Goal: Information Seeking & Learning: Learn about a topic

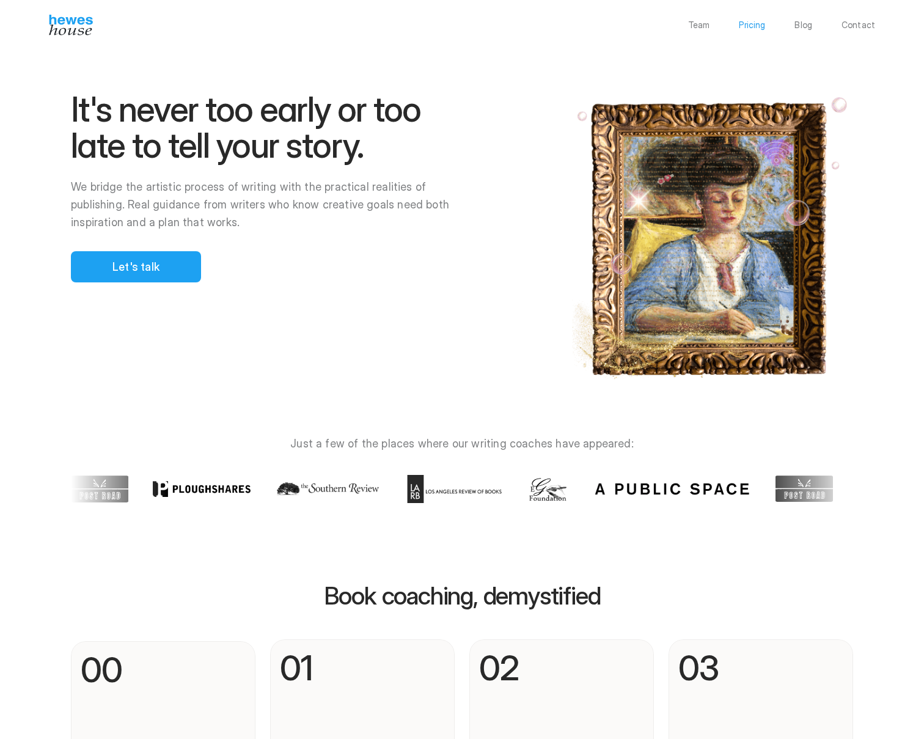
click at [764, 24] on p "Pricing" at bounding box center [752, 25] width 26 height 9
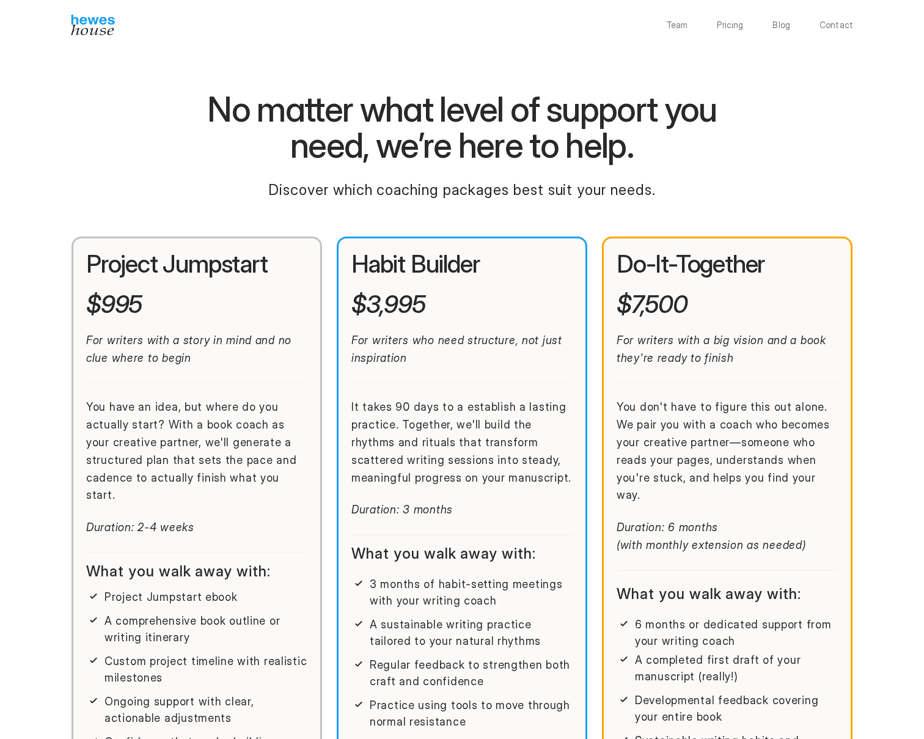
click at [224, 300] on div "Project Jumpstart $995 For writers with a story in mind and no clue where to be…" at bounding box center [196, 393] width 221 height 285
click at [120, 342] on em "For writers with a story in mind and no clue where to begin" at bounding box center [190, 349] width 209 height 31
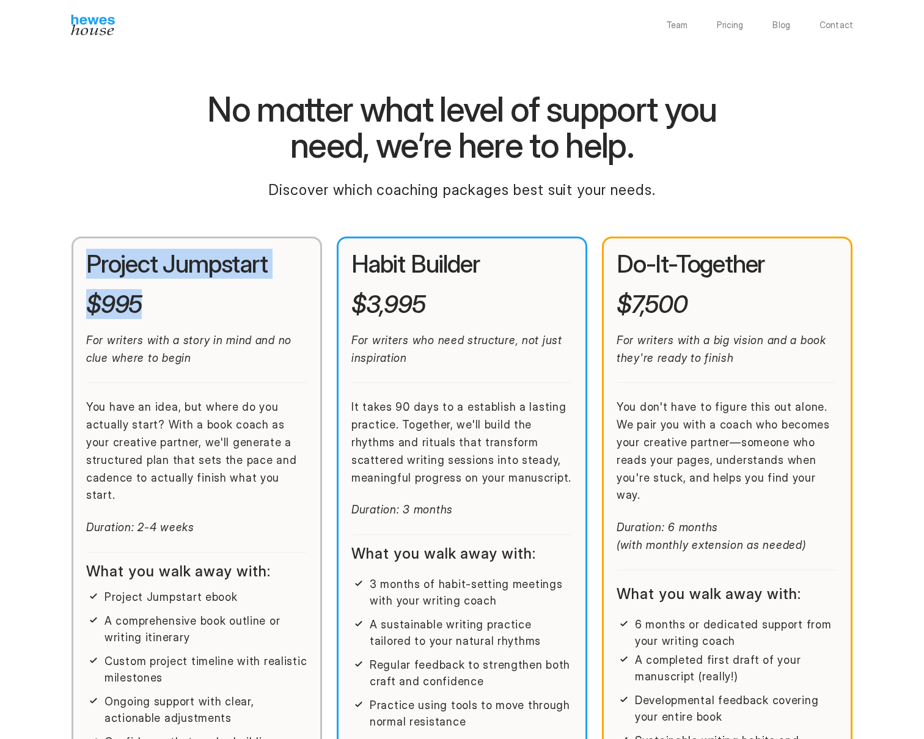
drag, startPoint x: 153, startPoint y: 306, endPoint x: 74, endPoint y: 248, distance: 97.9
click at [74, 248] on div "Project Jumpstart $995 For writers with a story in mind and no clue where to be…" at bounding box center [197, 540] width 251 height 607
click at [97, 252] on h2 "Project Jumpstart" at bounding box center [196, 264] width 221 height 26
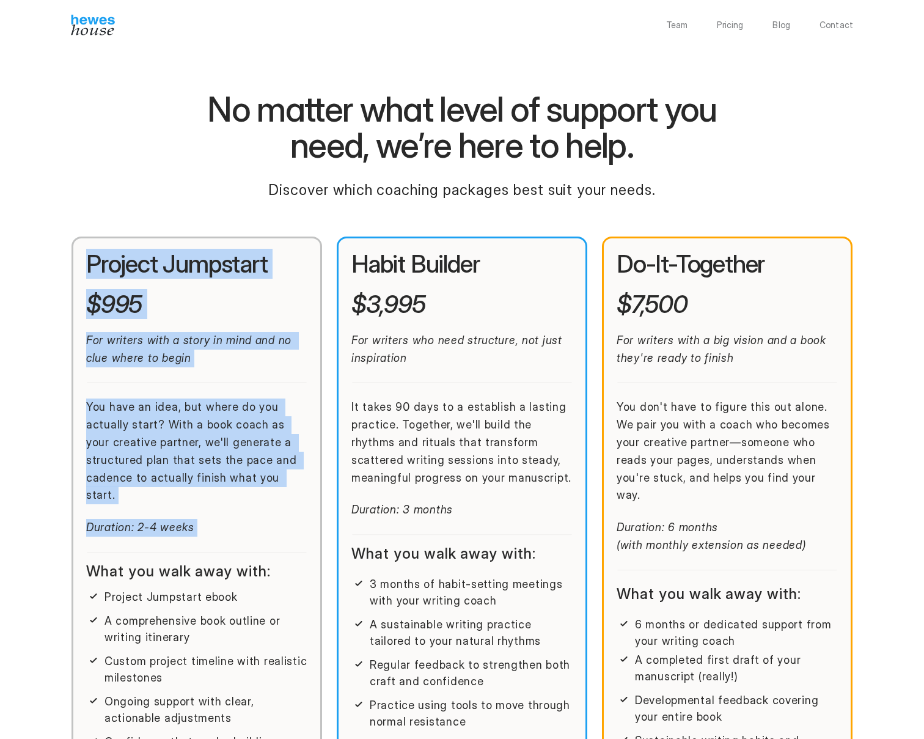
drag, startPoint x: 89, startPoint y: 259, endPoint x: 296, endPoint y: 529, distance: 340.0
click at [296, 529] on div "Project Jumpstart $995 For writers with a story in mind and no clue where to be…" at bounding box center [197, 540] width 251 height 607
copy div "Project Jumpstart $995 For writers with a story in mind and no clue where to be…"
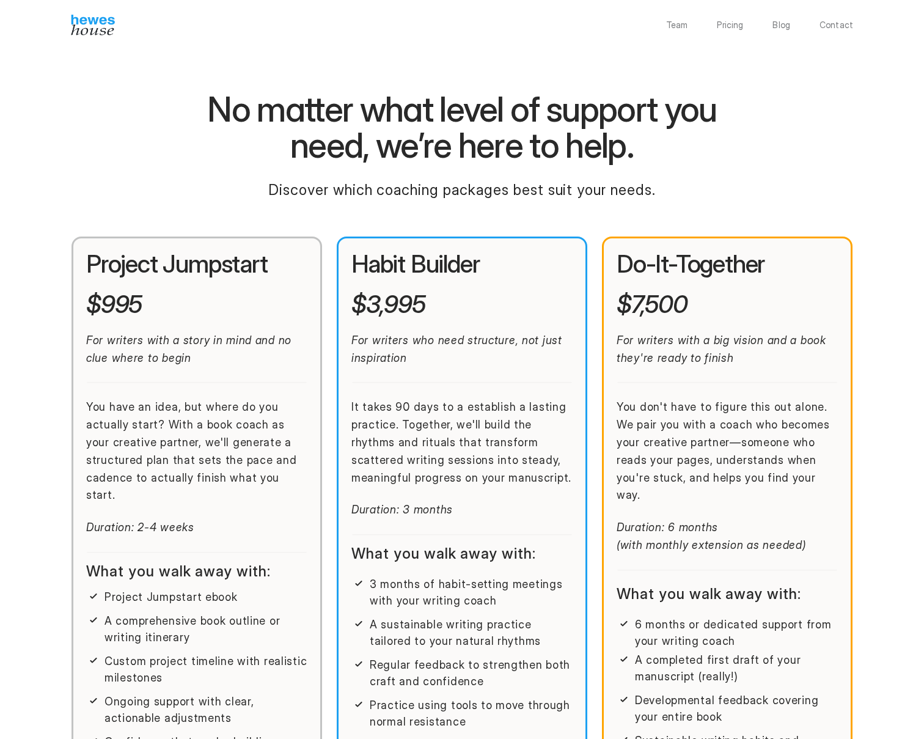
click at [469, 348] on p "For writers who need structure, not just inspiration" at bounding box center [461, 349] width 221 height 35
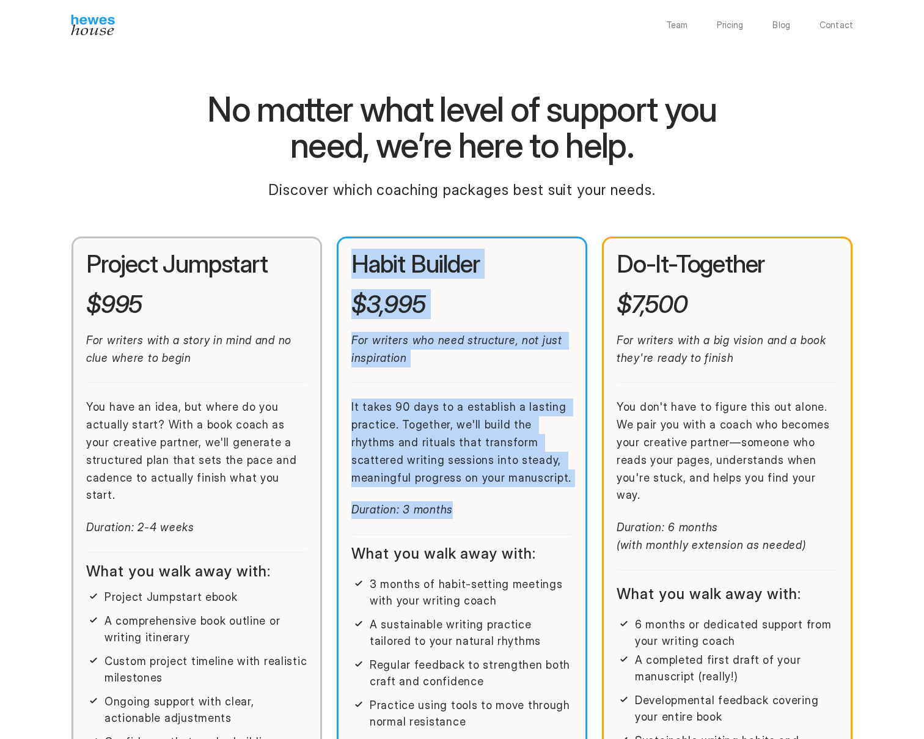
drag, startPoint x: 357, startPoint y: 266, endPoint x: 480, endPoint y: 523, distance: 284.9
click at [480, 523] on div "Habit Builder $3,995 For writers who need structure, not just inspiration It ta…" at bounding box center [462, 554] width 251 height 635
copy div "Habit Builder $3,995 For writers who need structure, not just inspiration It ta…"
click at [493, 503] on p "Duration: 3 months" at bounding box center [461, 510] width 221 height 18
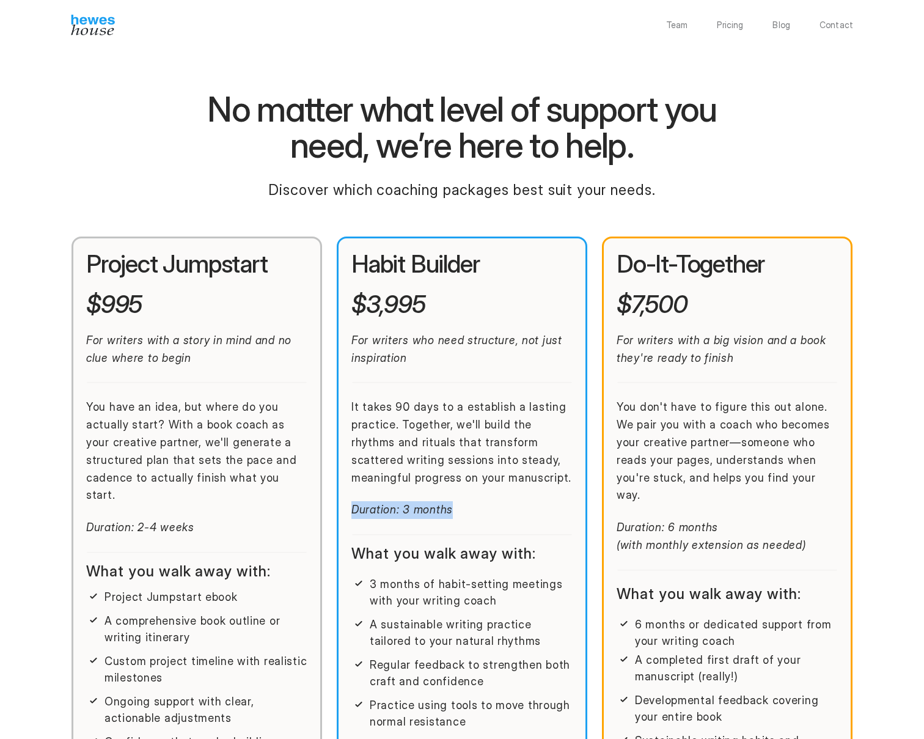
drag, startPoint x: 463, startPoint y: 514, endPoint x: 348, endPoint y: 517, distance: 114.9
click at [348, 517] on div "Habit Builder $3,995 For writers who need structure, not just inspiration It ta…" at bounding box center [462, 554] width 251 height 635
copy em "Duration: 3 months"
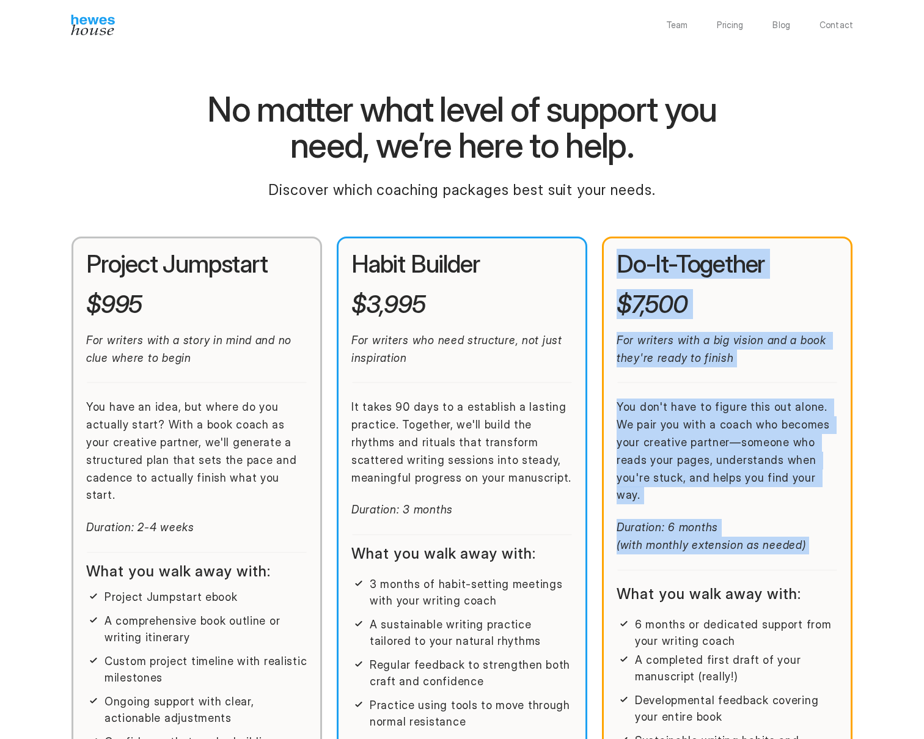
drag, startPoint x: 621, startPoint y: 262, endPoint x: 828, endPoint y: 554, distance: 358.3
click at [828, 554] on div "Do-It-Together $7,500 For writers with a big vision and a book they're ready to…" at bounding box center [727, 568] width 221 height 635
copy div "Do-It-Together $7,500 For writers with a big vision and a book they're ready to…"
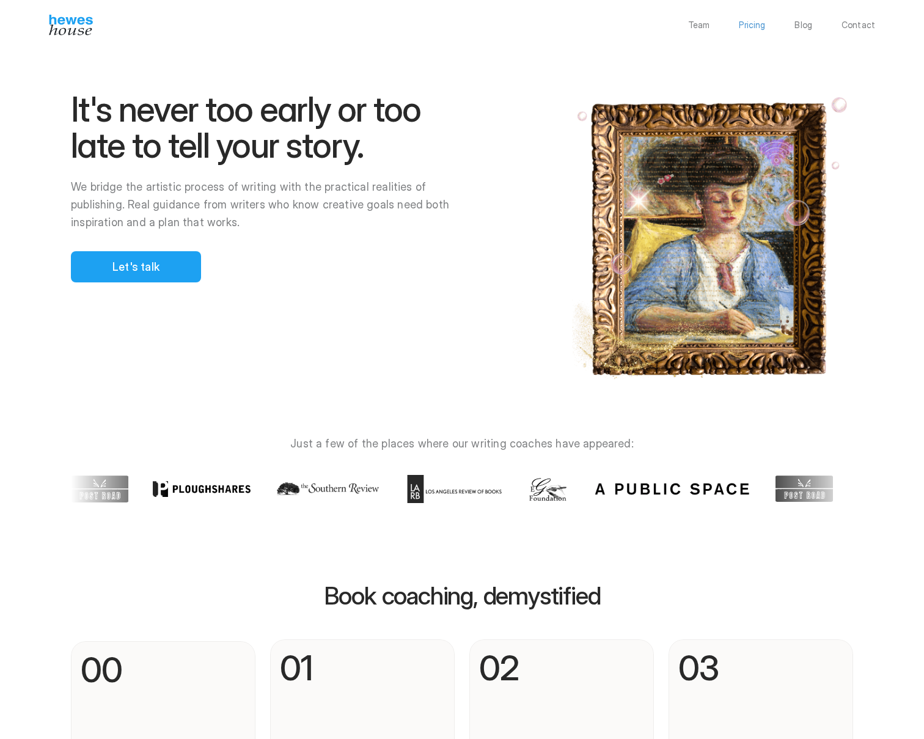
click at [752, 26] on p "Pricing" at bounding box center [752, 25] width 26 height 9
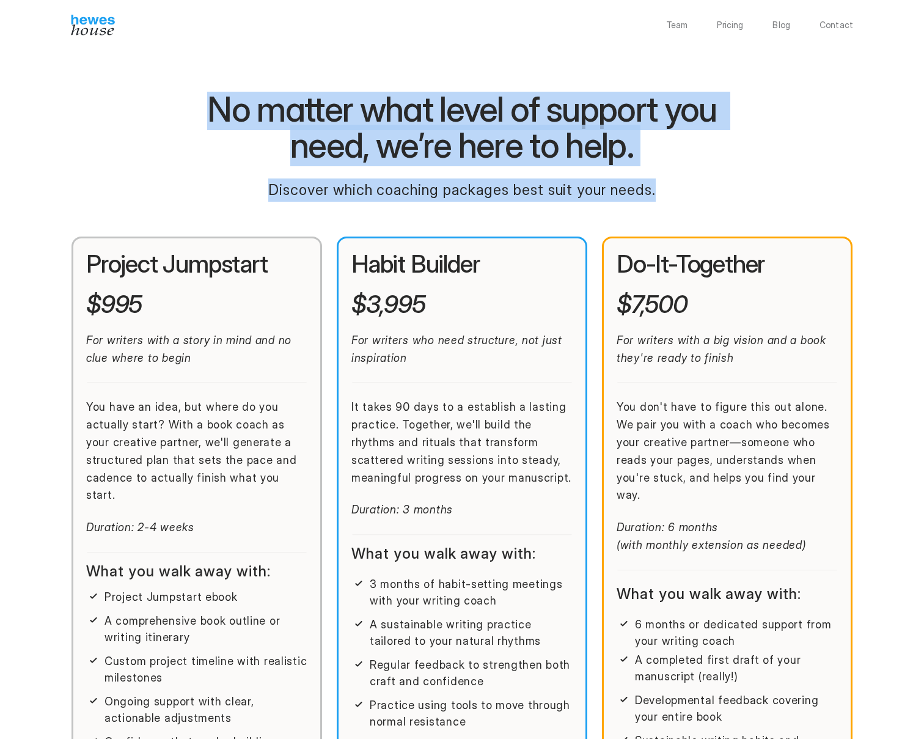
drag, startPoint x: 666, startPoint y: 196, endPoint x: 171, endPoint y: 112, distance: 502.0
click at [171, 112] on div "No matter what level of support you need, we’re here to help. Discover which co…" at bounding box center [462, 147] width 782 height 111
copy div "No matter what level of support you need, we’re here to help. Discover which co…"
click at [685, 24] on p "Team" at bounding box center [677, 25] width 22 height 9
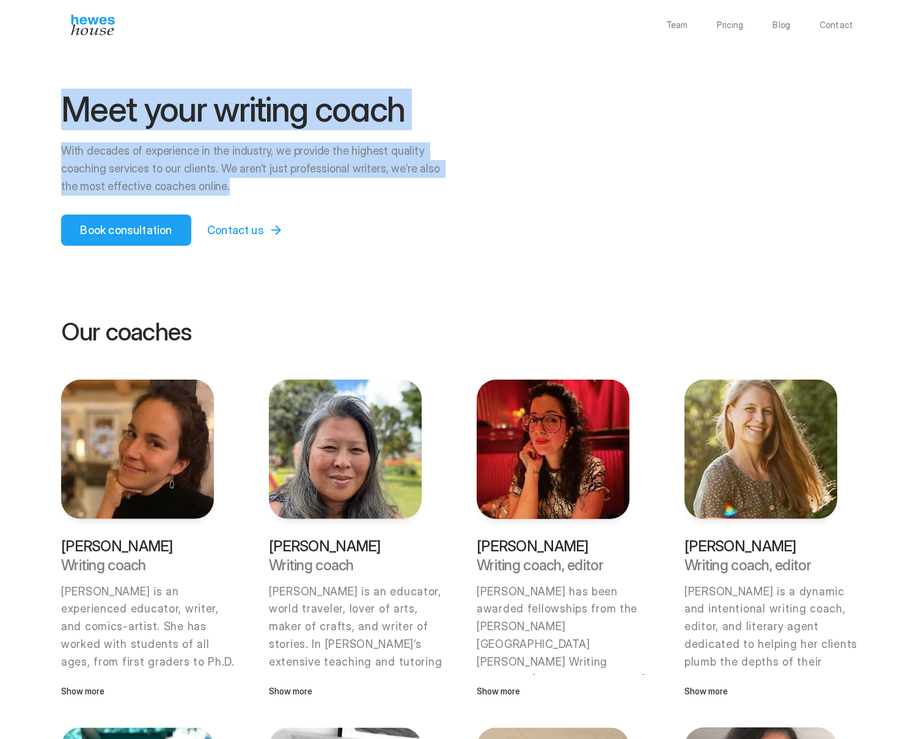
drag, startPoint x: 67, startPoint y: 106, endPoint x: 217, endPoint y: 189, distance: 171.8
click at [217, 189] on div "Meet your writing coach With decades of experience in the industry, we provide …" at bounding box center [256, 144] width 390 height 104
copy div "Meet your writing coach With decades of experience in the industry, we provide …"
click at [314, 208] on div "Meet your writing coach With decades of experience in the industry, we provide …" at bounding box center [462, 169] width 802 height 155
